Goal: Task Accomplishment & Management: Use online tool/utility

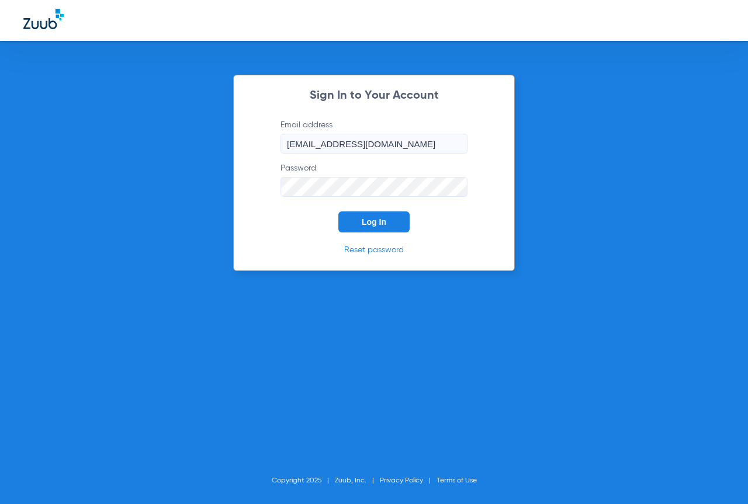
click at [357, 227] on button "Log In" at bounding box center [373, 222] width 71 height 21
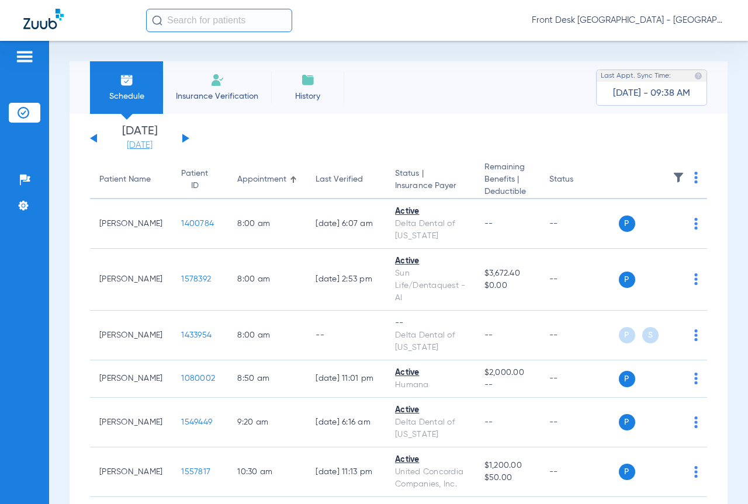
click at [137, 141] on link "[DATE]" at bounding box center [140, 146] width 70 height 12
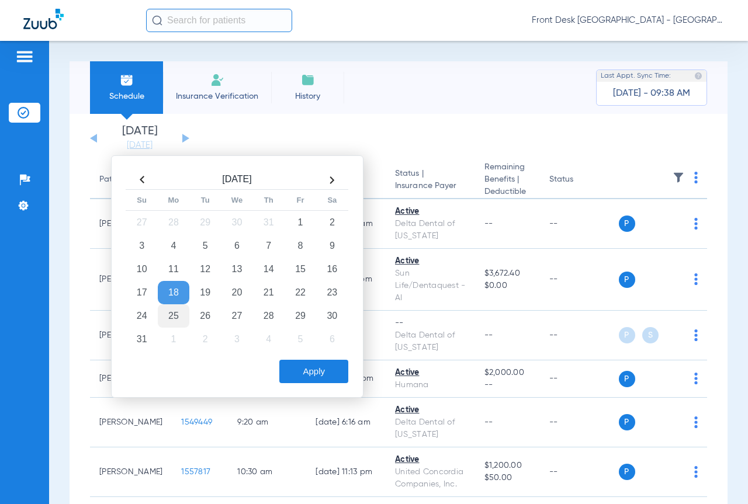
click at [170, 317] on td "25" at bounding box center [174, 316] width 32 height 23
click at [323, 374] on button "Apply" at bounding box center [313, 371] width 69 height 23
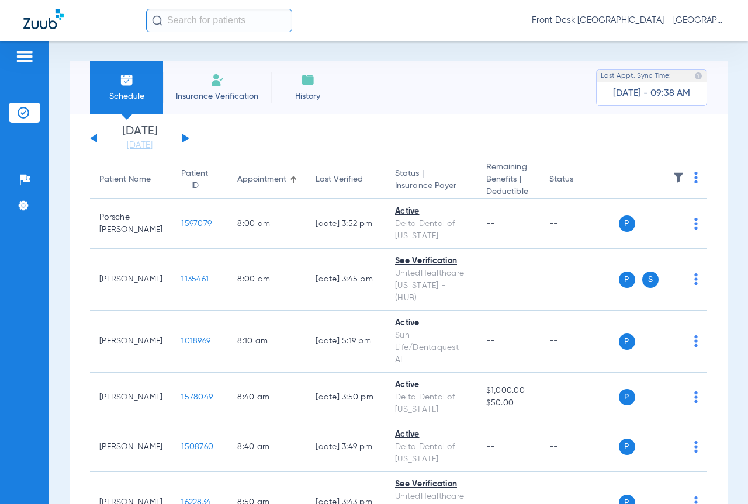
click at [673, 176] on img at bounding box center [679, 178] width 12 height 12
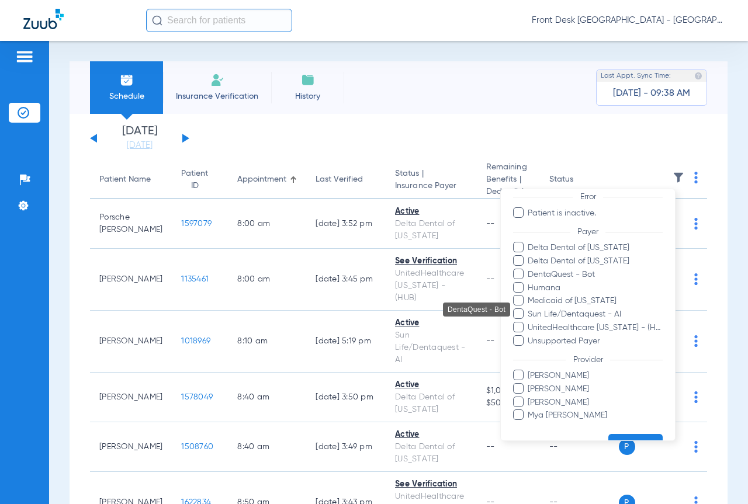
scroll to position [134, 0]
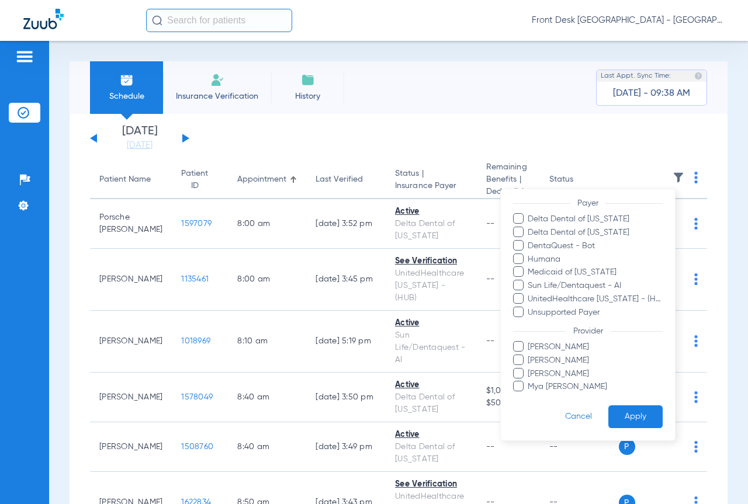
click at [556, 362] on span "[PERSON_NAME]" at bounding box center [595, 360] width 136 height 12
click at [530, 368] on input "[PERSON_NAME]" at bounding box center [530, 368] width 0 height 0
click at [628, 417] on button "Apply" at bounding box center [636, 417] width 54 height 23
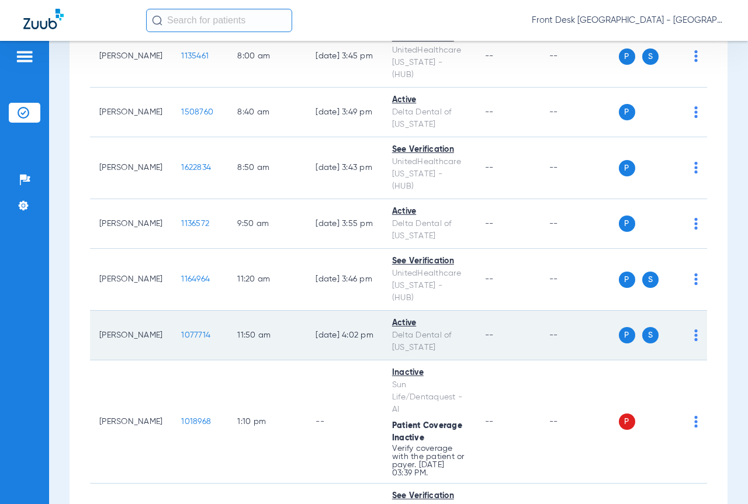
scroll to position [234, 0]
